Goal: Transaction & Acquisition: Purchase product/service

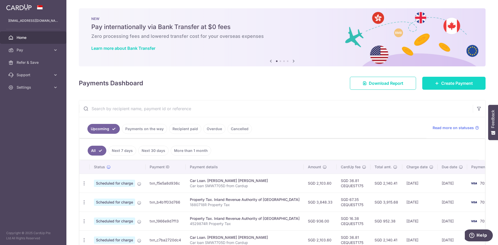
click at [446, 81] on span "Create Payment" at bounding box center [457, 83] width 32 height 6
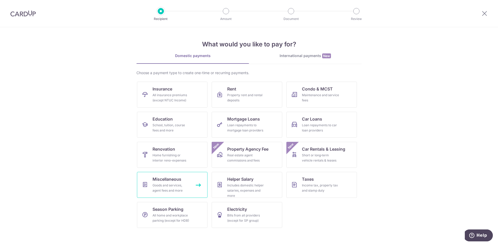
click at [184, 183] on div "Goods and services, agent fees and more" at bounding box center [171, 188] width 37 height 10
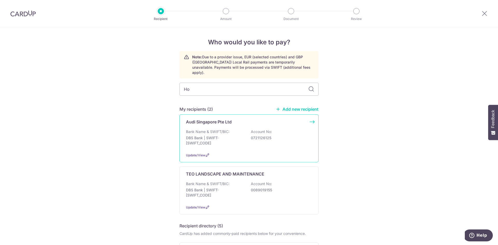
type input "How"
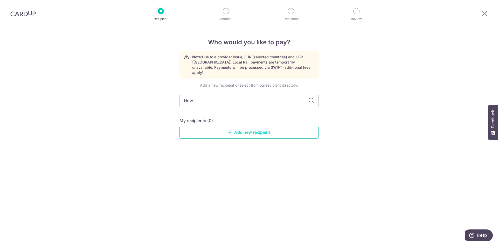
click at [254, 128] on link "Add new recipient" at bounding box center [249, 132] width 139 height 13
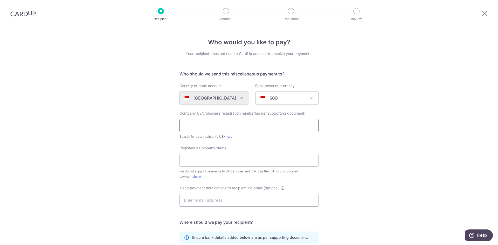
click at [188, 125] on input "text" at bounding box center [249, 125] width 139 height 13
type input "47177400J"
click at [186, 161] on input "Registered Company Name" at bounding box center [249, 160] width 139 height 13
type input "J"
type input "HOW HUAI HOON SURVEYORS"
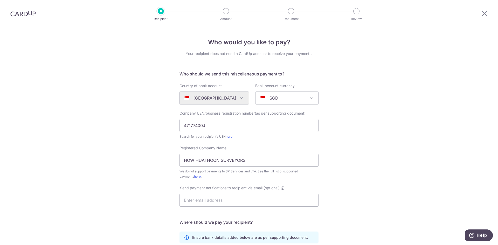
click at [348, 203] on div "Who would you like to pay? Your recipient does not need a CardUp account to rec…" at bounding box center [249, 188] width 498 height 322
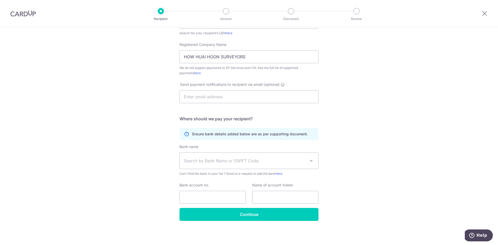
scroll to position [104, 0]
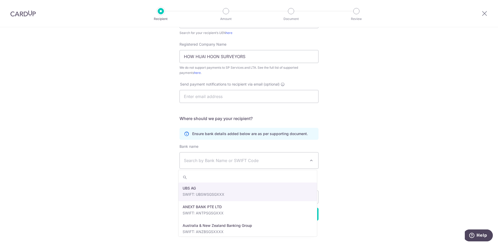
click at [191, 161] on span "Search by Bank Name or SWIFT Code" at bounding box center [245, 161] width 122 height 6
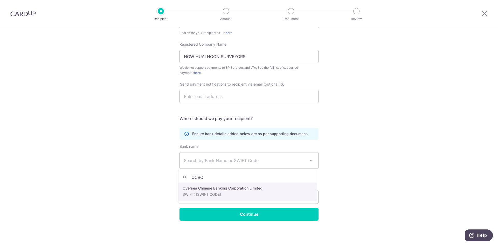
type input "OCBC"
drag, startPoint x: 202, startPoint y: 194, endPoint x: 202, endPoint y: 191, distance: 2.9
select select "12"
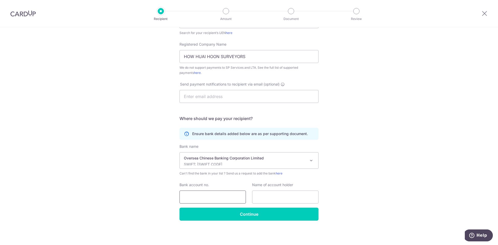
click at [182, 195] on input "Bank account no." at bounding box center [213, 197] width 66 height 13
type input "653441295001"
click at [257, 197] on input "text" at bounding box center [285, 197] width 66 height 13
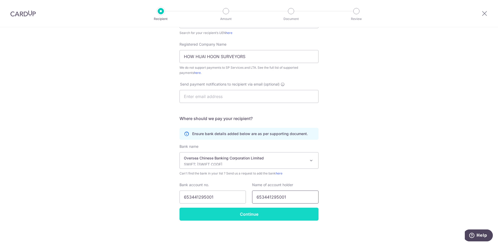
type input "653441295001"
click at [245, 212] on input "Continue" at bounding box center [249, 214] width 139 height 13
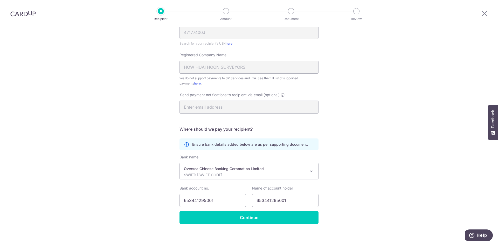
scroll to position [97, 0]
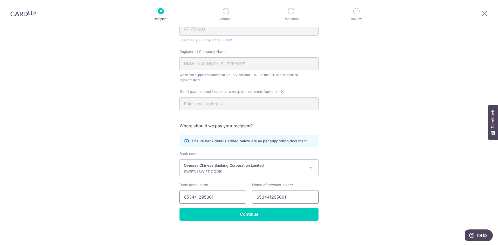
drag, startPoint x: 290, startPoint y: 199, endPoint x: 227, endPoint y: 198, distance: 62.5
click at [226, 197] on div "Bank account no. 653441295001 Name of account holder 653441295001" at bounding box center [248, 192] width 145 height 21
type input "h"
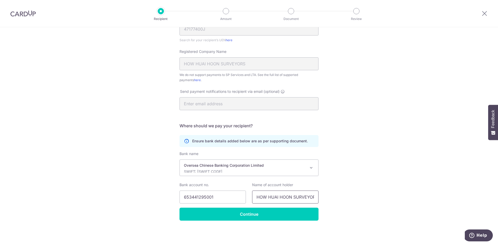
scroll to position [0, 4]
type input "HOW HUAI HOON SURVEYORS"
click at [248, 214] on form "Who should we send this miscellaneous payment to? Country of bank account Alger…" at bounding box center [249, 97] width 139 height 247
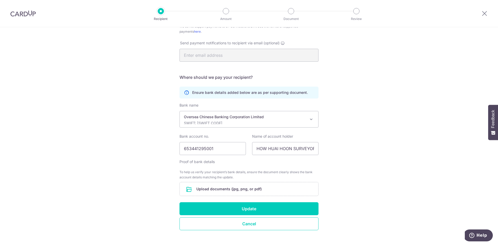
scroll to position [155, 0]
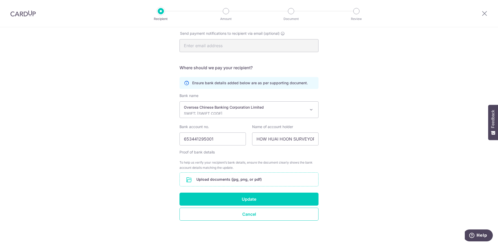
click at [219, 182] on input "file" at bounding box center [249, 179] width 139 height 13
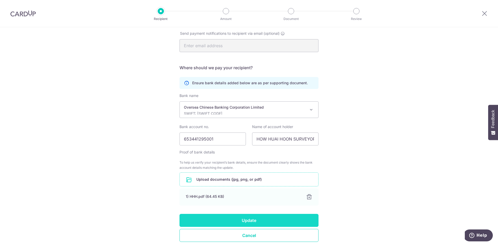
click at [258, 221] on button "Update" at bounding box center [249, 220] width 139 height 13
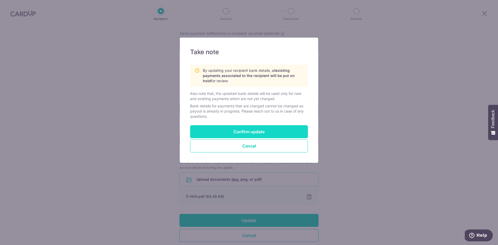
click at [252, 130] on button "Confirm update" at bounding box center [249, 131] width 118 height 13
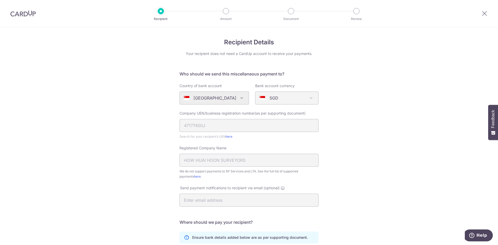
scroll to position [97, 0]
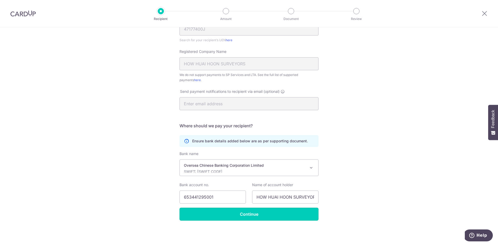
drag, startPoint x: 260, startPoint y: 216, endPoint x: 270, endPoint y: 210, distance: 12.1
click at [260, 216] on input "Continue" at bounding box center [249, 214] width 139 height 13
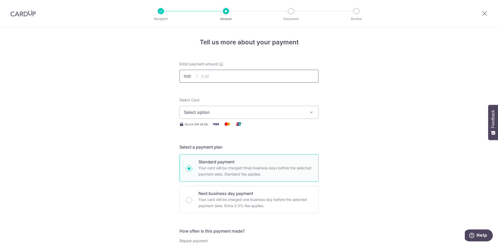
click at [208, 78] on input "text" at bounding box center [249, 76] width 139 height 13
type input "5,232.00"
click at [198, 115] on span "Select option" at bounding box center [244, 112] width 121 height 6
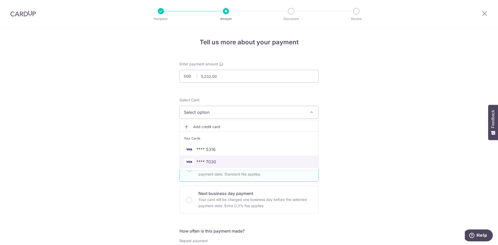
click at [202, 159] on span "**** 7030" at bounding box center [206, 162] width 20 height 6
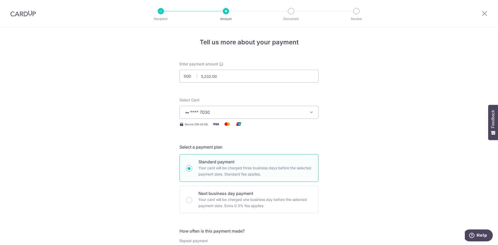
scroll to position [218, 0]
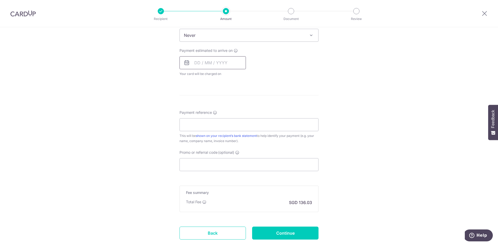
click at [214, 64] on input "text" at bounding box center [213, 62] width 66 height 13
click at [219, 111] on link "8" at bounding box center [221, 110] width 8 height 8
type input "[DATE]"
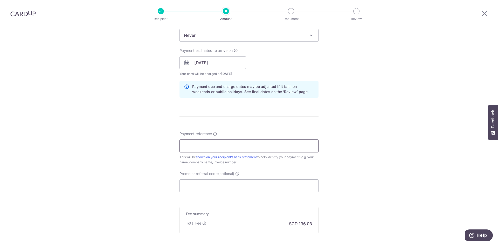
click at [185, 146] on input "Payment reference" at bounding box center [249, 146] width 139 height 13
type input "MRS. WOO INV 005DS2509P"
click at [189, 185] on input "Promo or referral code (optional)" at bounding box center [249, 186] width 139 height 13
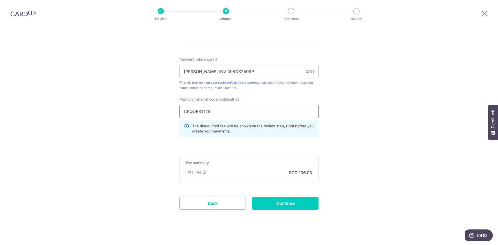
scroll to position [296, 0]
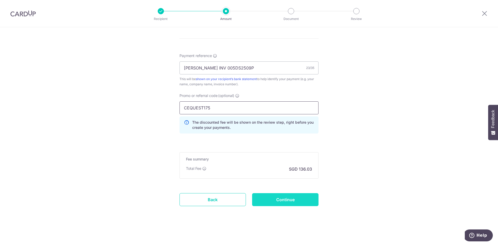
type input "CEQUEST175"
click at [288, 202] on input "Continue" at bounding box center [285, 199] width 66 height 13
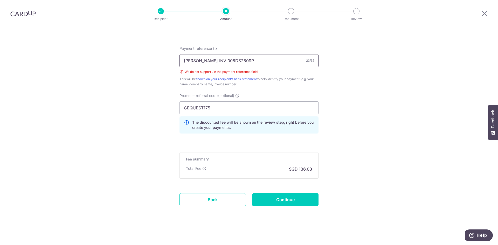
click at [193, 62] on input "MRS. WOO INV 005DS2509P" at bounding box center [249, 60] width 139 height 13
type input "MRS WOO INV 005DS2509P"
drag, startPoint x: 290, startPoint y: 200, endPoint x: 331, endPoint y: 198, distance: 40.8
click at [290, 200] on input "Continue" at bounding box center [285, 199] width 66 height 13
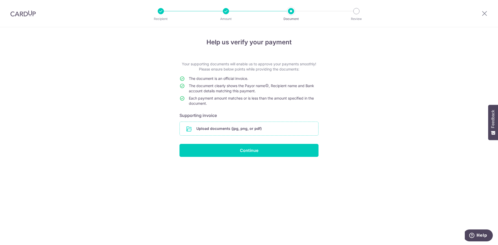
click at [225, 128] on input "file" at bounding box center [249, 128] width 139 height 13
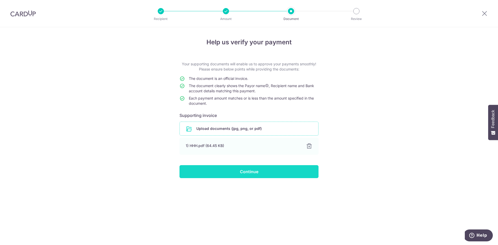
click at [239, 172] on input "Continue" at bounding box center [249, 171] width 139 height 13
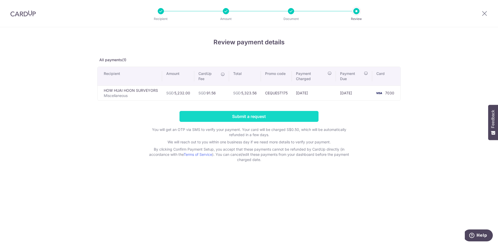
click at [236, 114] on input "Submit a request" at bounding box center [249, 116] width 139 height 11
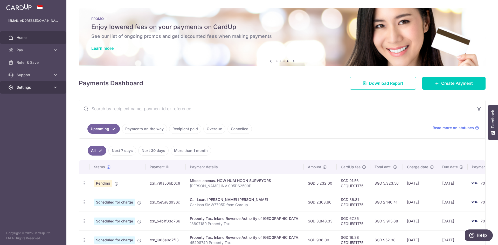
click at [26, 87] on span "Settings" at bounding box center [34, 87] width 34 height 5
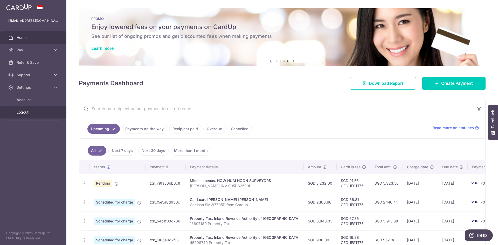
click at [23, 113] on span "Logout" at bounding box center [34, 112] width 34 height 5
